Goal: Transaction & Acquisition: Obtain resource

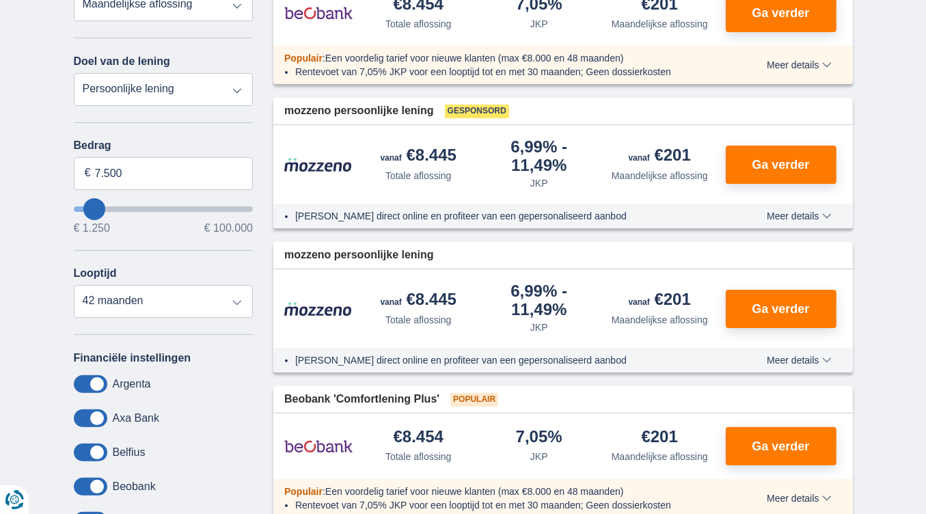
scroll to position [205, 0]
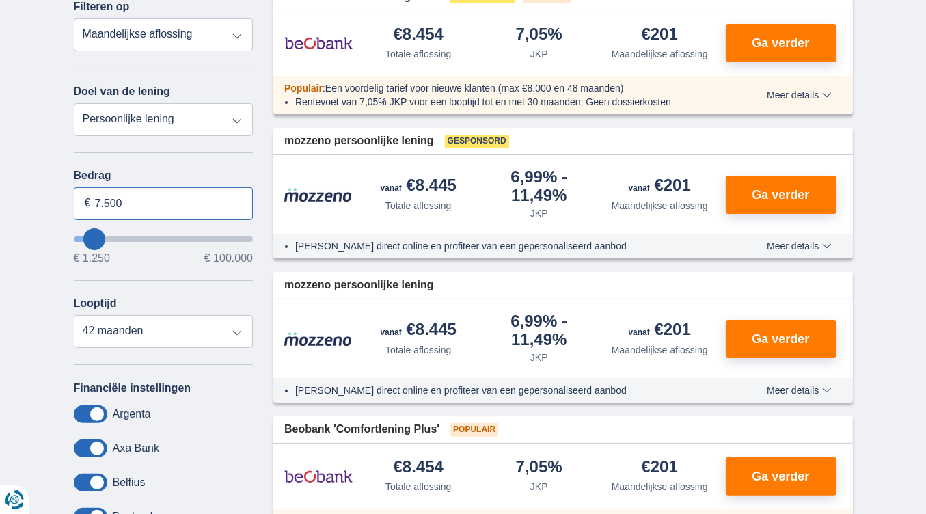
click at [124, 199] on input "7.500" at bounding box center [164, 203] width 180 height 33
type input "7"
type input "3.000"
type input "3250"
select select "30"
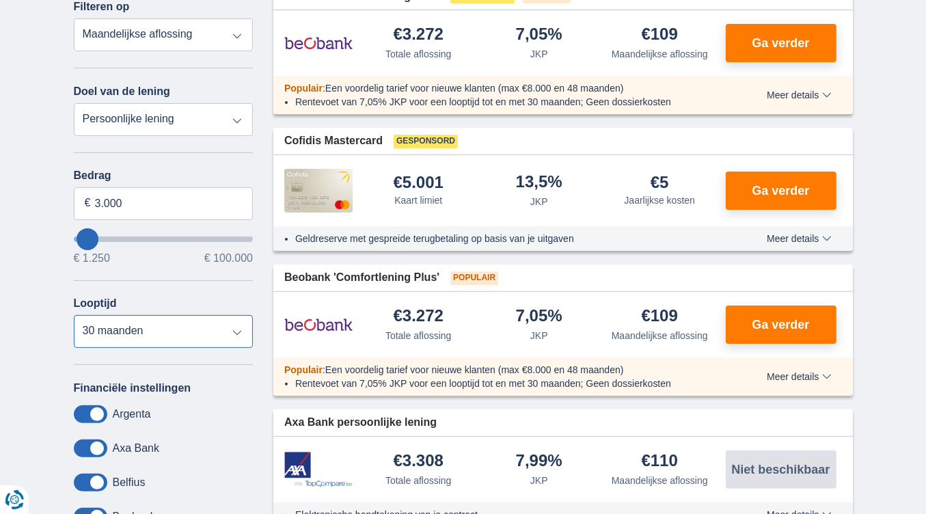
click at [74, 315] on select "12 maanden 18 maanden 24 maanden 30 maanden" at bounding box center [164, 331] width 180 height 33
click at [183, 110] on select "Persoonlijke lening Auto Moto / fiets Mobilhome / caravan Renovatie Energie Sch…" at bounding box center [164, 119] width 180 height 33
click at [74, 103] on select "Persoonlijke lening Auto Moto / fiets Mobilhome / caravan Renovatie Energie Sch…" at bounding box center [164, 119] width 180 height 33
click at [172, 33] on select "Totale aflossing JKP Maandelijkse aflossing" at bounding box center [164, 34] width 180 height 33
click at [74, 18] on select "Totale aflossing JKP Maandelijkse aflossing" at bounding box center [164, 34] width 180 height 33
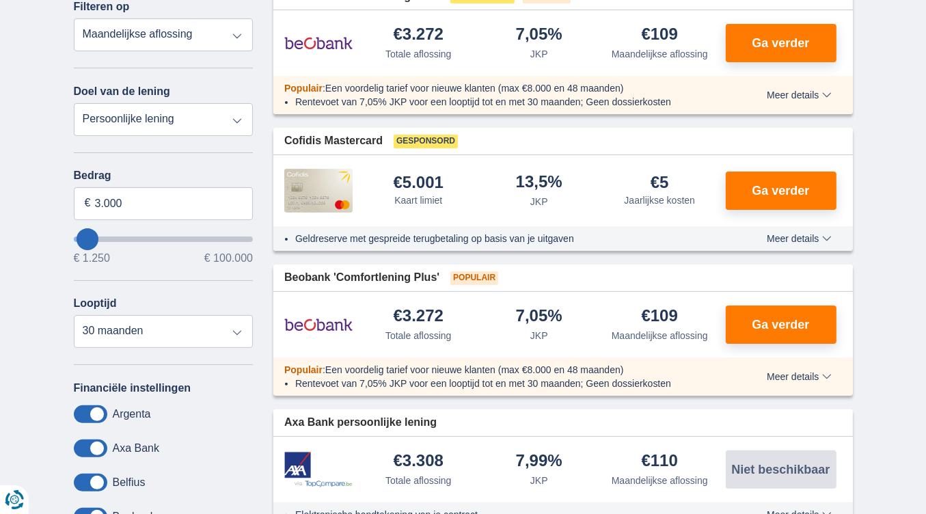
click at [173, 118] on select "Persoonlijke lening Auto Moto / fiets Mobilhome / caravan Renovatie Energie Sch…" at bounding box center [164, 119] width 180 height 33
click at [74, 103] on select "Persoonlijke lening Auto Moto / fiets Mobilhome / caravan Renovatie Energie Sch…" at bounding box center [164, 119] width 180 height 33
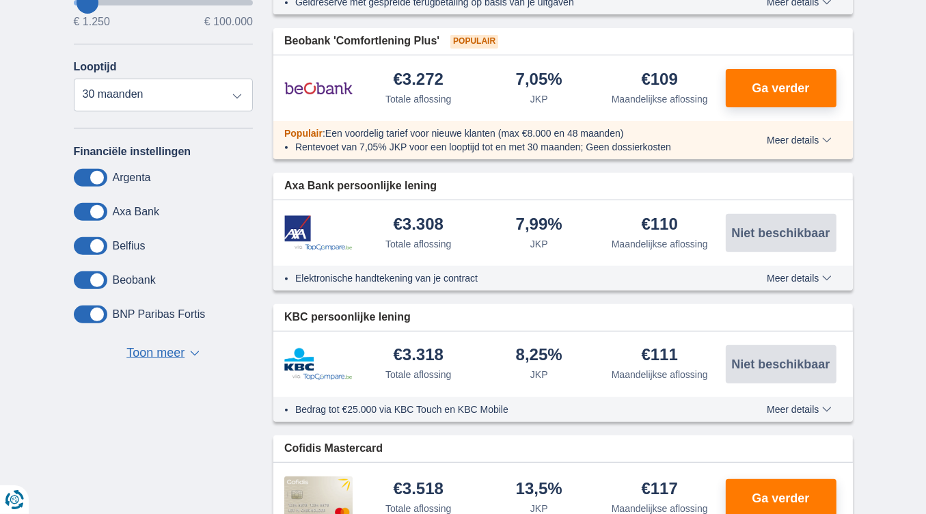
scroll to position [410, 0]
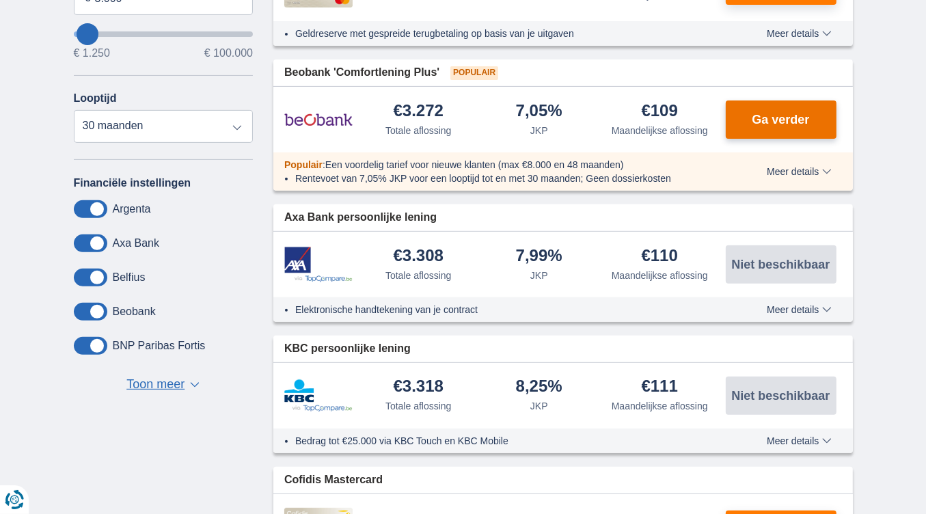
click at [758, 115] on span "Ga verder" at bounding box center [780, 119] width 57 height 12
